Goal: Task Accomplishment & Management: Use online tool/utility

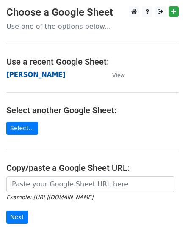
click at [27, 74] on strong "[PERSON_NAME]" at bounding box center [35, 75] width 59 height 8
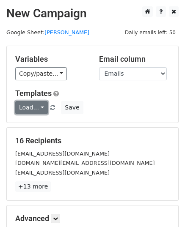
click at [39, 108] on link "Load..." at bounding box center [31, 107] width 33 height 13
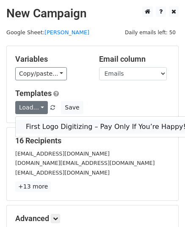
click at [45, 126] on link "First Logo Digitizing – Pay Only If You’re Happy!" at bounding box center [106, 127] width 180 height 14
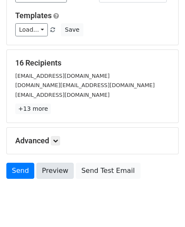
scroll to position [100, 0]
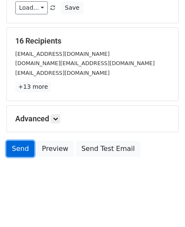
click at [25, 150] on link "Send" at bounding box center [20, 149] width 28 height 16
